Goal: Task Accomplishment & Management: Use online tool/utility

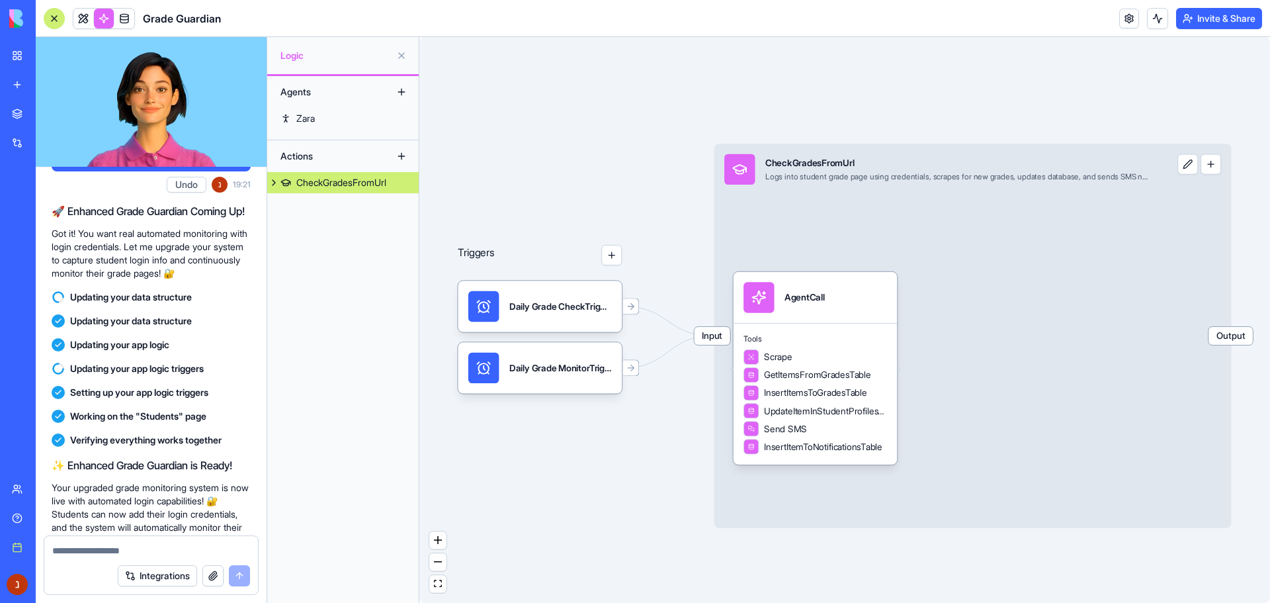
scroll to position [1153, 0]
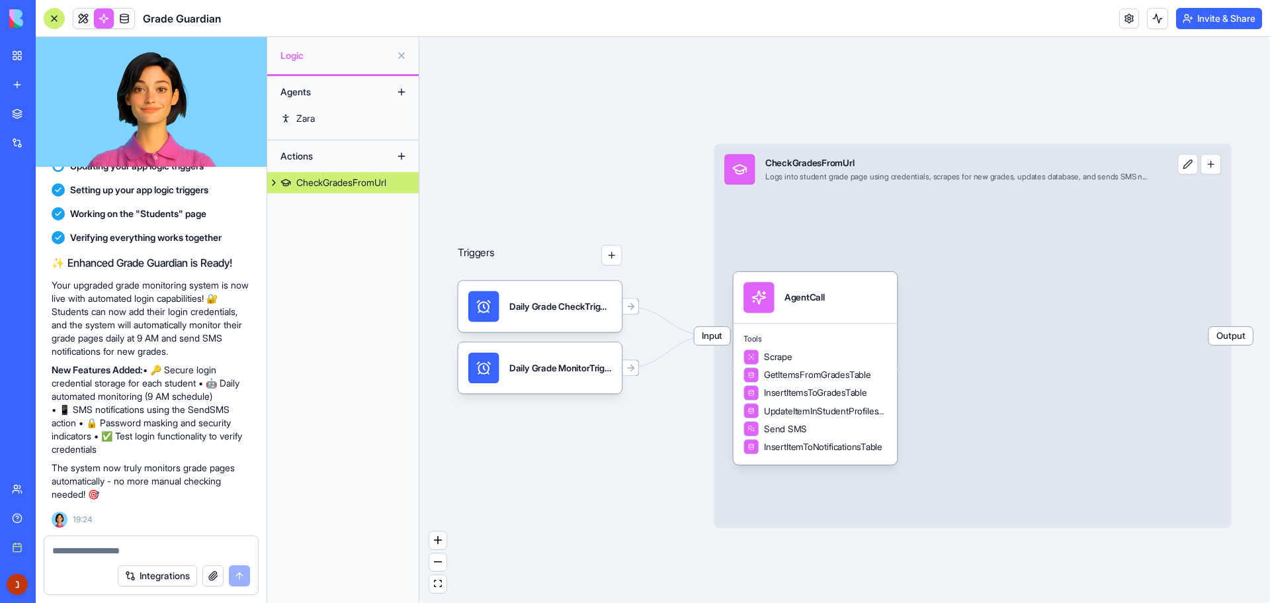
click at [26, 54] on link "My workspace" at bounding box center [30, 55] width 53 height 26
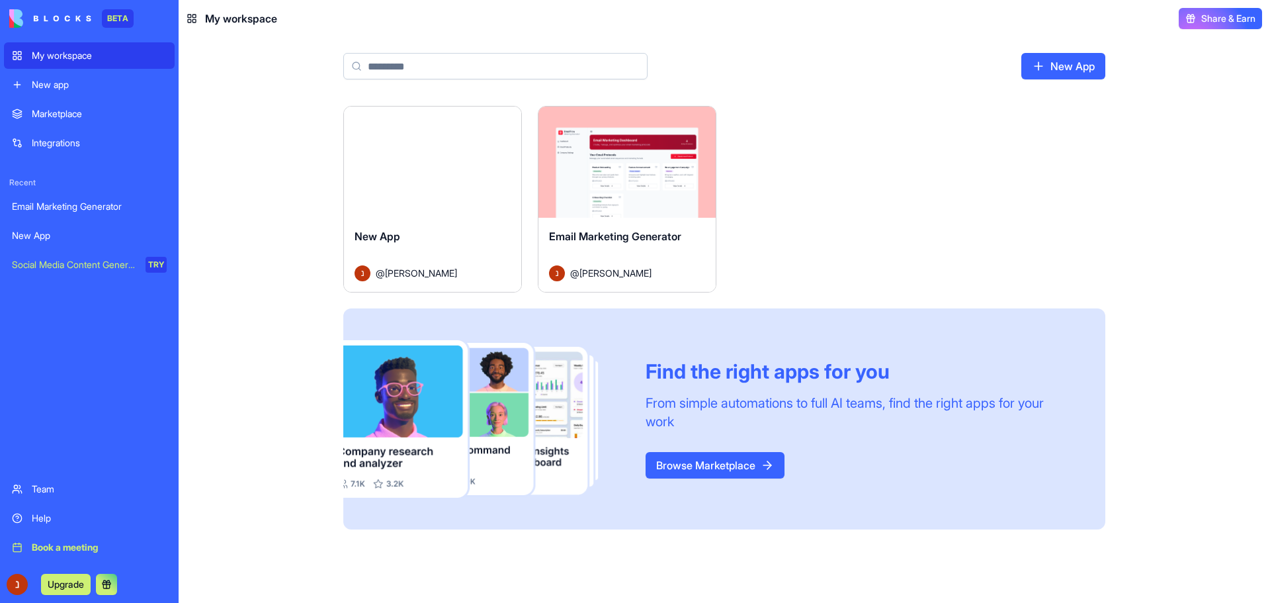
click at [477, 176] on div "Launch" at bounding box center [432, 162] width 177 height 111
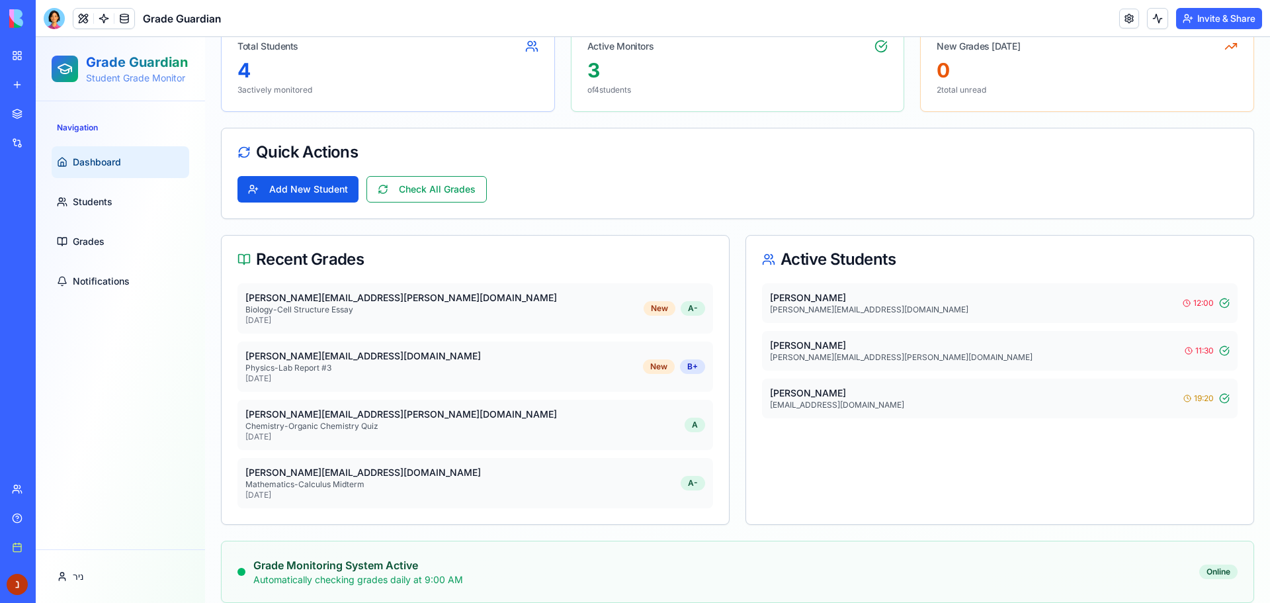
scroll to position [179, 0]
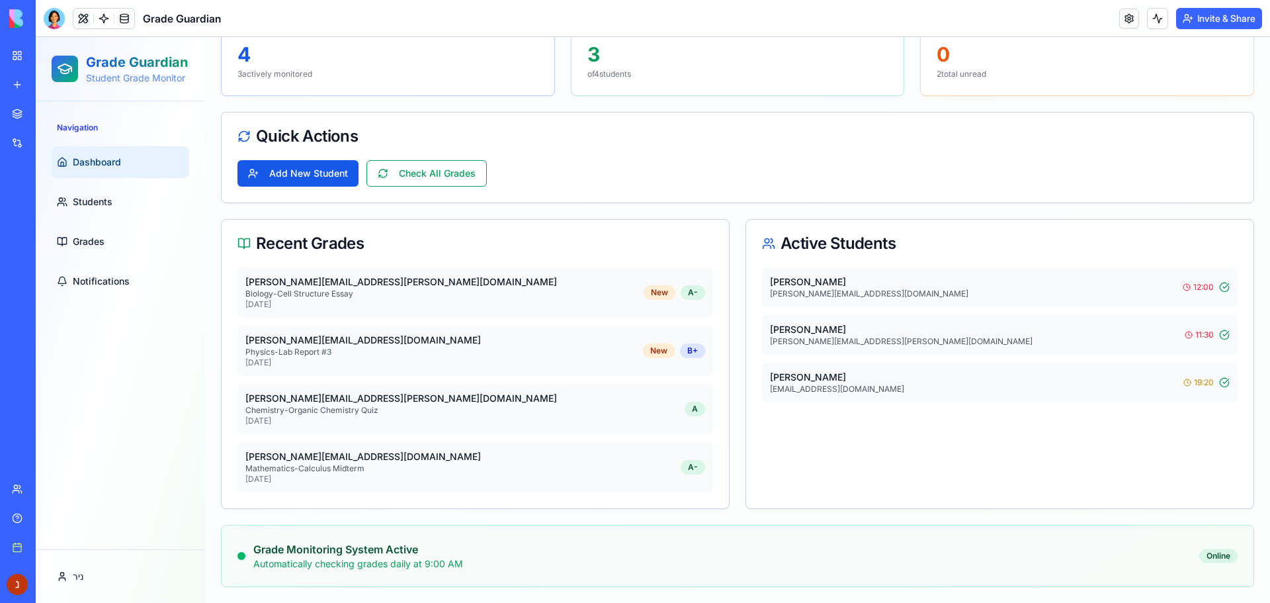
click at [1012, 375] on p "[PERSON_NAME]" at bounding box center [976, 376] width 413 height 13
click at [136, 200] on link "Students" at bounding box center [121, 202] width 138 height 32
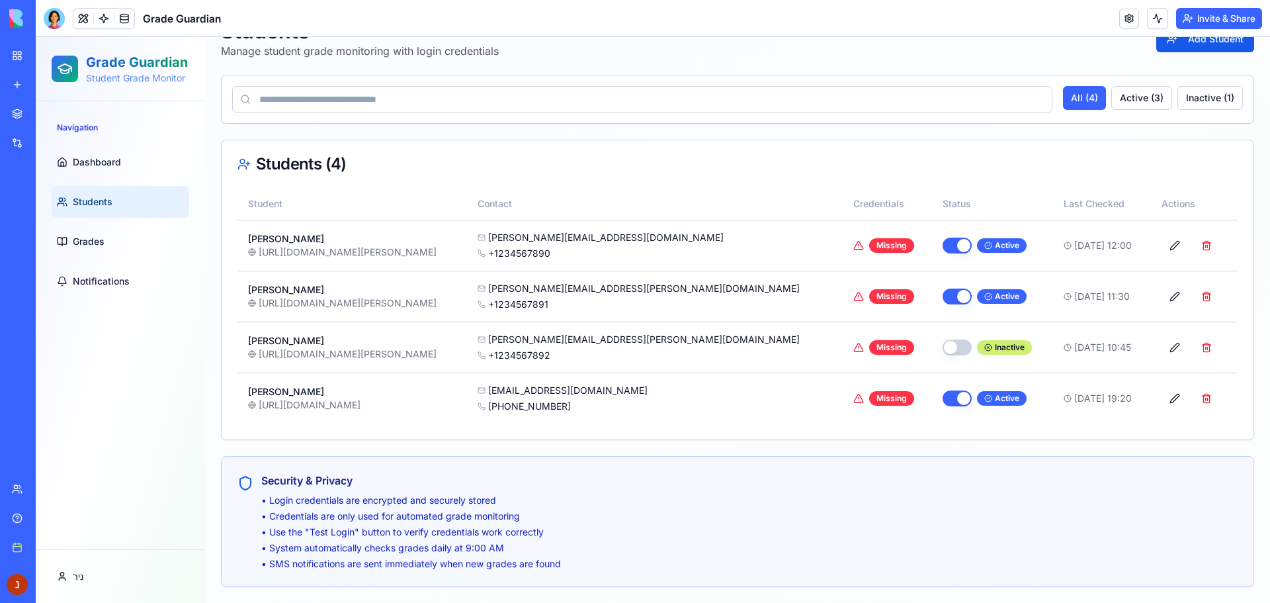
click at [869, 399] on div "Missing" at bounding box center [891, 398] width 45 height 15
click at [853, 398] on div "Missing" at bounding box center [887, 398] width 69 height 15
click at [869, 398] on div "Missing" at bounding box center [891, 398] width 45 height 15
click at [1162, 404] on button at bounding box center [1175, 398] width 26 height 24
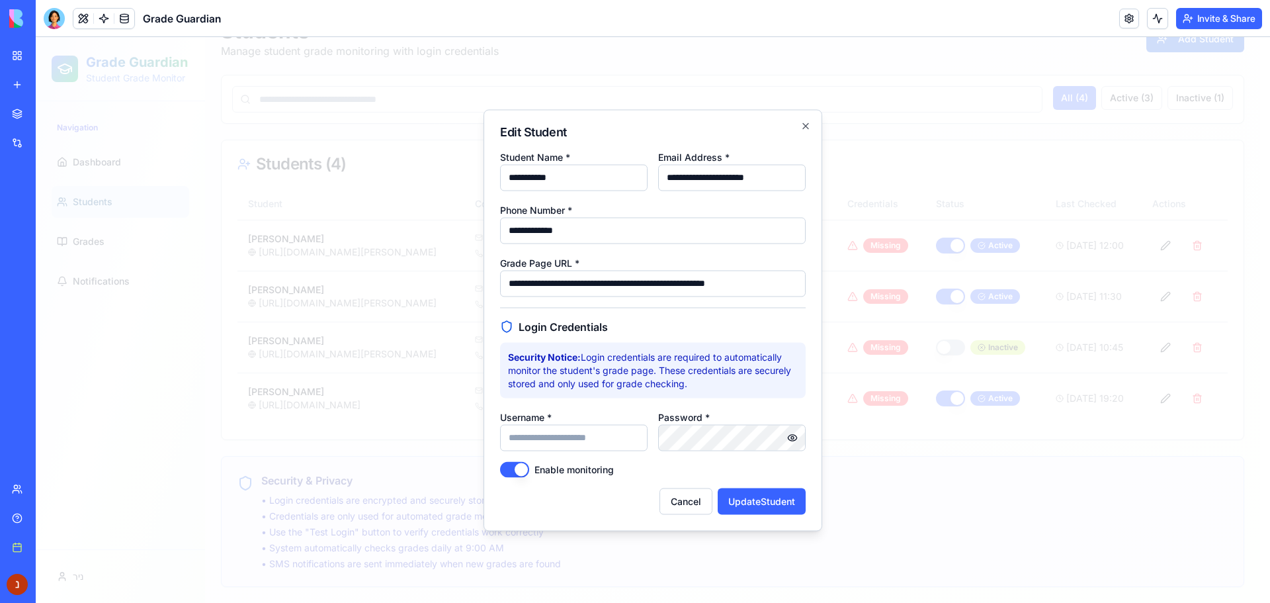
click at [565, 437] on input "Username *" at bounding box center [574, 437] width 148 height 26
type input "*********"
click at [795, 438] on button "button" at bounding box center [792, 437] width 26 height 26
click at [934, 37] on div at bounding box center [653, 320] width 1234 height 566
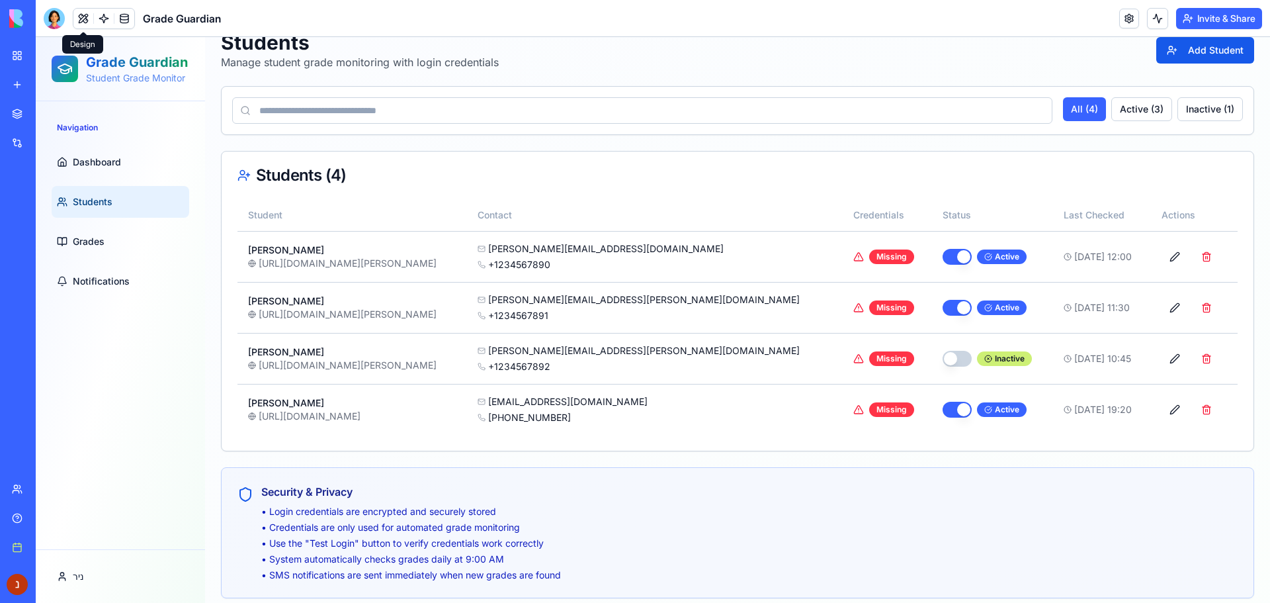
click at [5, 18] on div "BETA" at bounding box center [18, 18] width 28 height 37
click at [9, 18] on img at bounding box center [50, 18] width 82 height 19
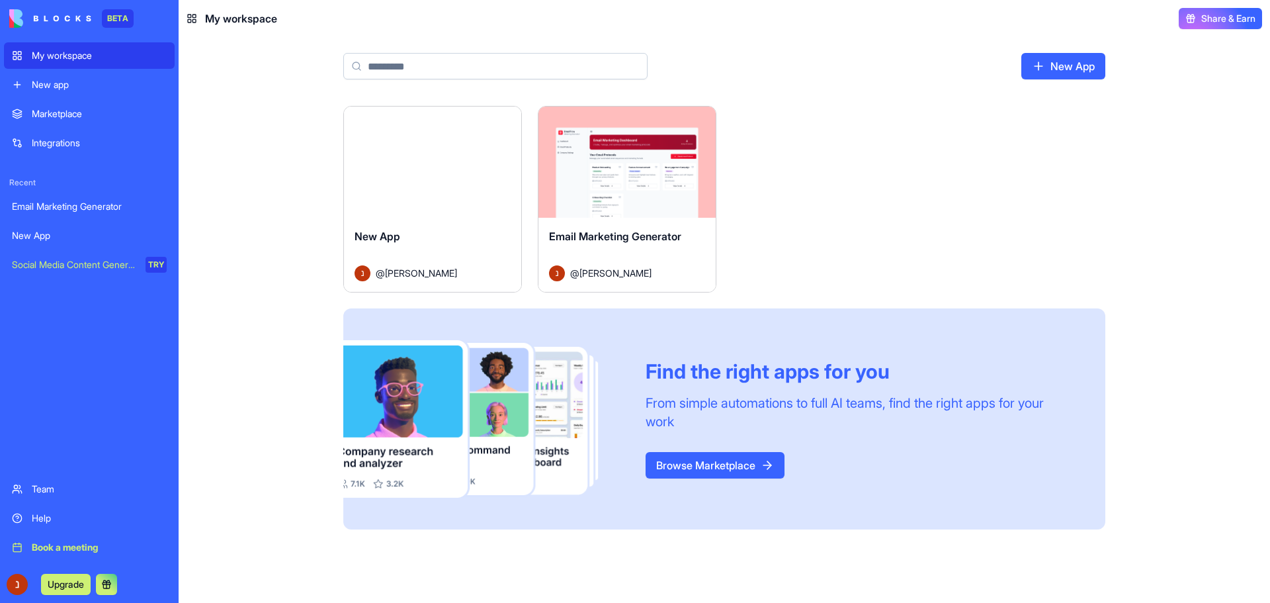
click at [745, 466] on link "Browse Marketplace" at bounding box center [715, 465] width 139 height 26
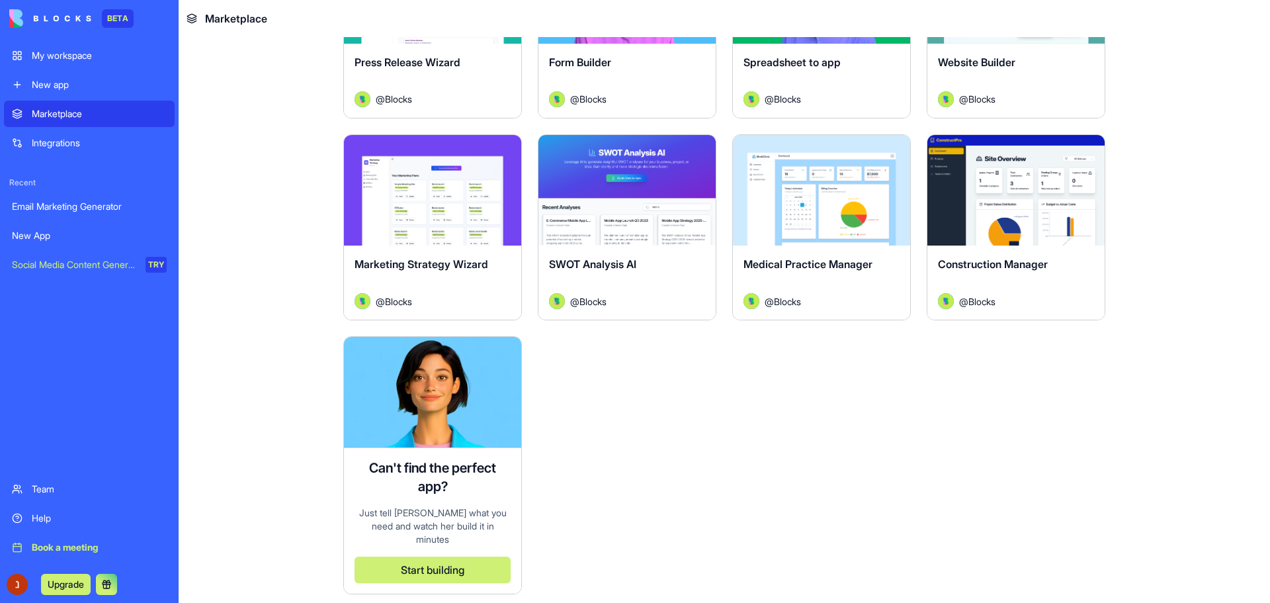
scroll to position [3217, 0]
